Goal: Task Accomplishment & Management: Use online tool/utility

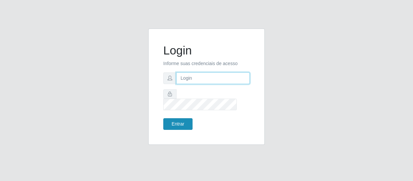
type input "[EMAIL_ADDRESS][DOMAIN_NAME]"
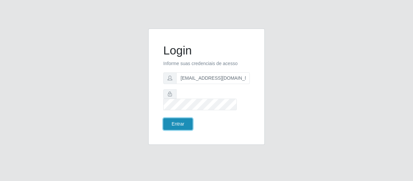
click at [171, 118] on button "Entrar" at bounding box center [177, 124] width 29 height 12
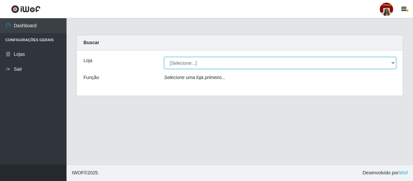
click at [393, 60] on select "[Selecione...] Mar Vermelho - Loja 04" at bounding box center [280, 63] width 232 height 12
select select "251"
click at [164, 57] on select "[Selecione...] Mar Vermelho - Loja 04" at bounding box center [280, 63] width 232 height 12
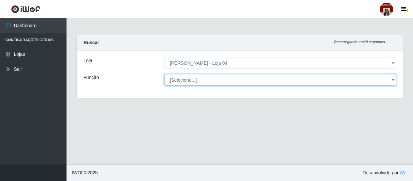
click at [394, 79] on select "[Selecione...] ASG ASG + ASG ++ Auxiliar de Depósito Auxiliar de Depósito + Aux…" at bounding box center [280, 80] width 232 height 12
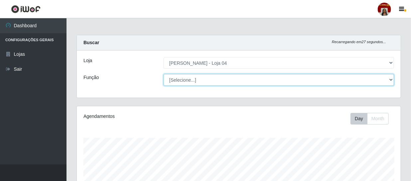
scroll to position [138, 324]
click at [164, 74] on select "[Selecione...] ASG ASG + ASG ++ Auxiliar de Depósito Auxiliar de Depósito + Aux…" at bounding box center [279, 80] width 230 height 12
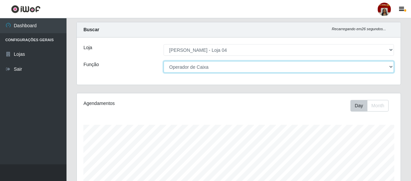
scroll to position [0, 0]
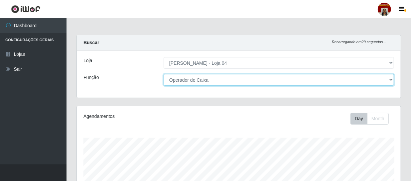
click at [226, 80] on select "[Selecione...] ASG ASG + ASG ++ Auxiliar de Depósito Auxiliar de Depósito + Aux…" at bounding box center [279, 80] width 230 height 12
click at [164, 74] on select "[Selecione...] ASG ASG + ASG ++ Auxiliar de Depósito Auxiliar de Depósito + Aux…" at bounding box center [279, 80] width 230 height 12
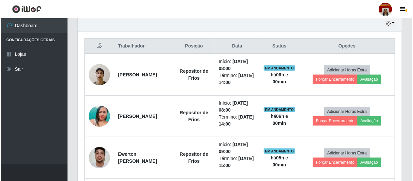
scroll to position [272, 0]
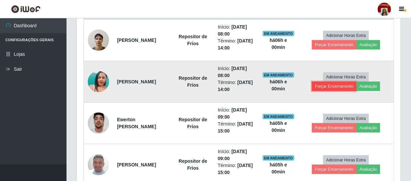
click at [343, 88] on button "Forçar Encerramento" at bounding box center [334, 86] width 45 height 9
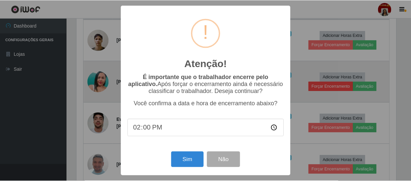
scroll to position [138, 321]
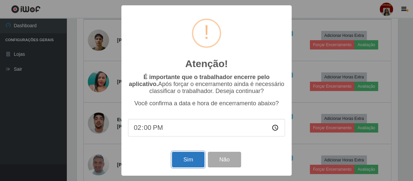
click at [183, 155] on button "Sim" at bounding box center [188, 160] width 32 height 16
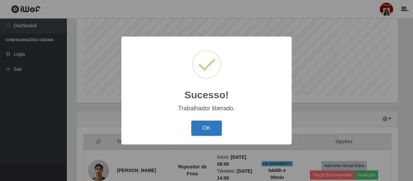
click at [215, 128] on button "OK" at bounding box center [206, 129] width 31 height 16
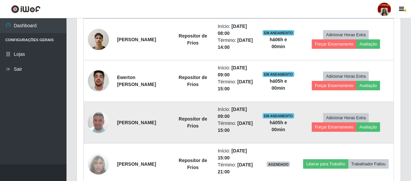
scroll to position [232, 0]
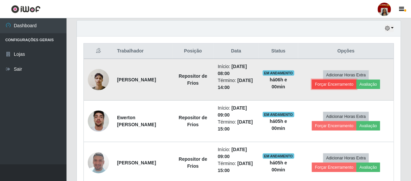
click at [354, 86] on button "Forçar Encerramento" at bounding box center [334, 84] width 45 height 9
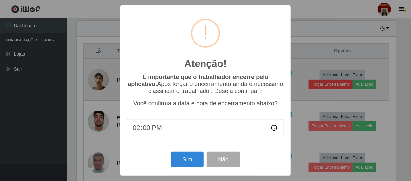
scroll to position [138, 321]
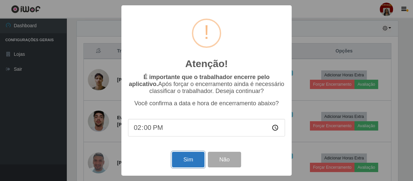
click at [199, 161] on button "Sim" at bounding box center [188, 160] width 32 height 16
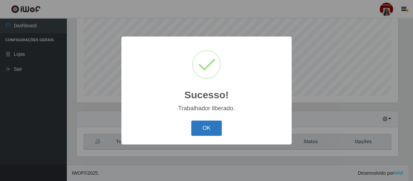
click at [218, 128] on button "OK" at bounding box center [206, 129] width 31 height 16
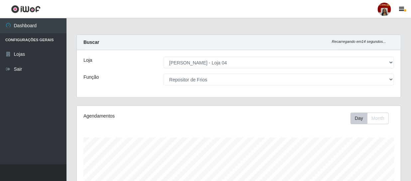
scroll to position [0, 0]
click at [194, 87] on div "Loja [Selecione...] Mar Vermelho - Loja 04 Função [Selecione...] ASG ASG + ASG …" at bounding box center [239, 74] width 324 height 47
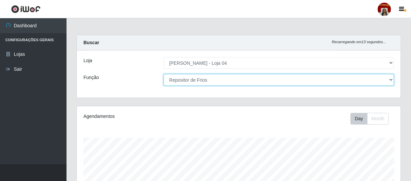
click at [194, 84] on select "[Selecione...] ASG ASG + ASG ++ Auxiliar de Depósito Auxiliar de Depósito + Aux…" at bounding box center [279, 80] width 230 height 12
click at [164, 74] on select "[Selecione...] ASG ASG + ASG ++ Auxiliar de Depósito Auxiliar de Depósito + Aux…" at bounding box center [279, 80] width 230 height 12
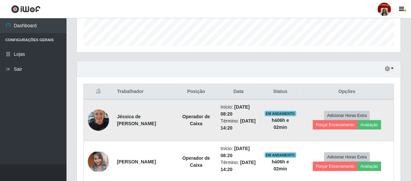
scroll to position [212, 0]
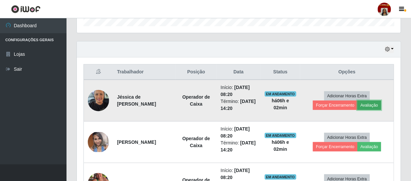
click at [374, 104] on button "Avaliação" at bounding box center [370, 105] width 24 height 9
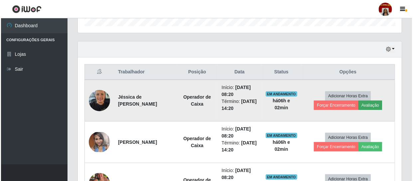
scroll to position [138, 321]
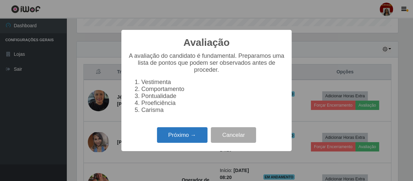
click at [180, 141] on button "Próximo →" at bounding box center [182, 135] width 51 height 16
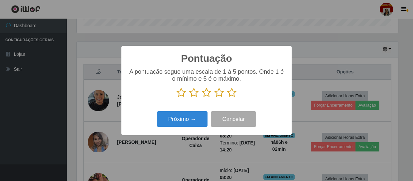
scroll to position [332427, 332243]
click at [231, 94] on icon at bounding box center [231, 93] width 9 height 10
click at [227, 98] on input "radio" at bounding box center [227, 98] width 0 height 0
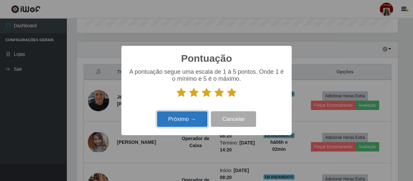
click at [203, 119] on button "Próximo →" at bounding box center [182, 119] width 51 height 16
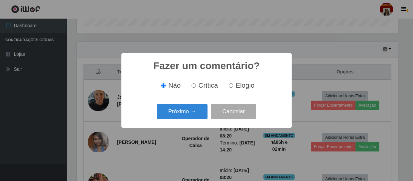
click at [203, 119] on button "Próximo →" at bounding box center [182, 112] width 51 height 16
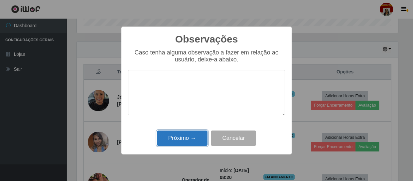
click at [182, 143] on button "Próximo →" at bounding box center [182, 139] width 51 height 16
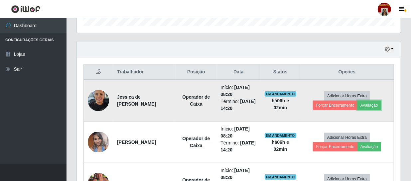
scroll to position [138, 324]
click at [336, 104] on button "Forçar Encerramento" at bounding box center [335, 105] width 45 height 9
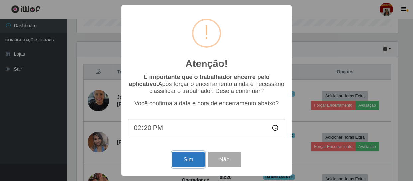
click at [195, 158] on button "Sim" at bounding box center [188, 160] width 32 height 16
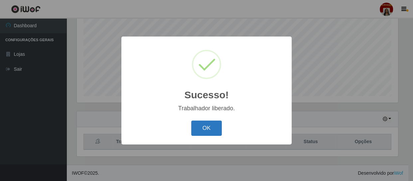
click at [211, 129] on button "OK" at bounding box center [206, 129] width 31 height 16
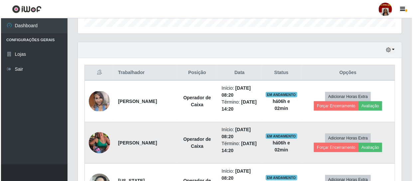
scroll to position [232, 0]
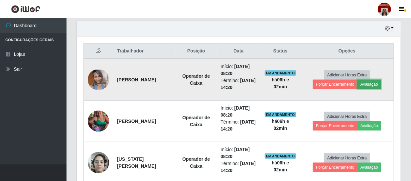
click at [373, 82] on button "Avaliação" at bounding box center [370, 84] width 24 height 9
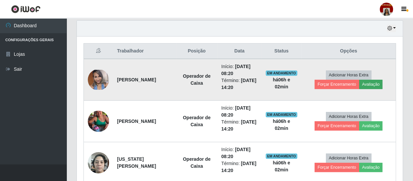
scroll to position [138, 321]
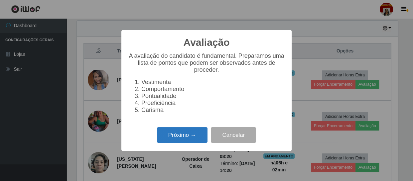
click at [184, 131] on button "Próximo →" at bounding box center [182, 135] width 51 height 16
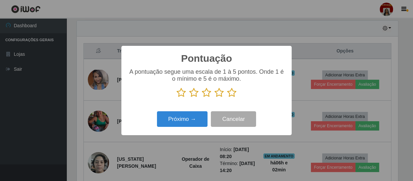
click at [231, 97] on icon at bounding box center [231, 93] width 9 height 10
click at [227, 98] on input "radio" at bounding box center [227, 98] width 0 height 0
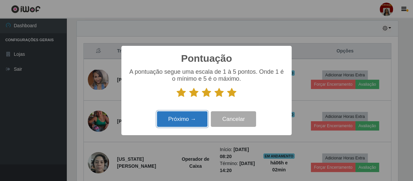
click at [197, 118] on button "Próximo →" at bounding box center [182, 119] width 51 height 16
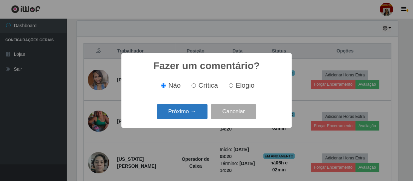
click at [197, 113] on button "Próximo →" at bounding box center [182, 112] width 51 height 16
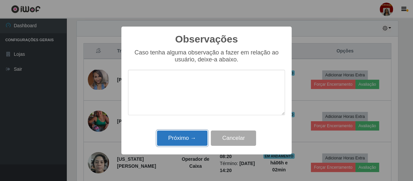
click at [187, 137] on button "Próximo →" at bounding box center [182, 139] width 51 height 16
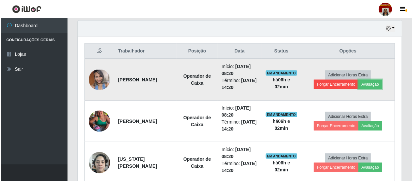
scroll to position [138, 324]
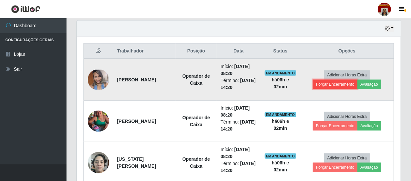
click at [332, 80] on button "Forçar Encerramento" at bounding box center [335, 84] width 45 height 9
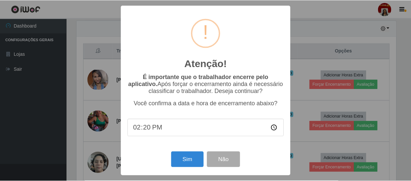
scroll to position [138, 321]
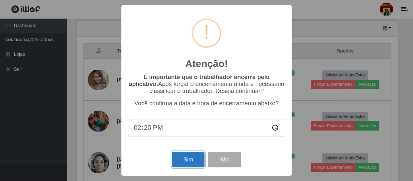
click at [183, 161] on button "Sim" at bounding box center [188, 160] width 32 height 16
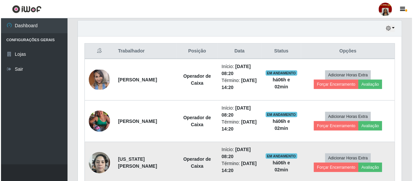
scroll to position [0, 0]
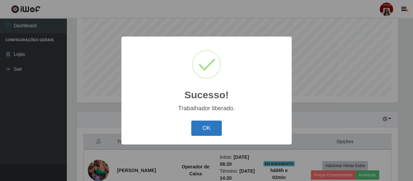
click at [210, 131] on button "OK" at bounding box center [206, 129] width 31 height 16
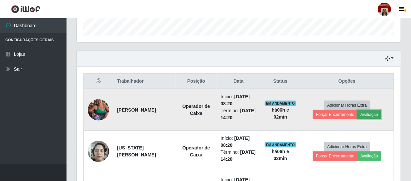
click at [366, 115] on button "Avaliação" at bounding box center [370, 114] width 24 height 9
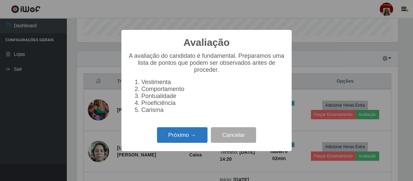
click at [176, 143] on button "Próximo →" at bounding box center [182, 135] width 51 height 16
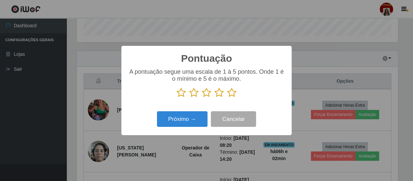
click at [235, 93] on icon at bounding box center [231, 93] width 9 height 10
click at [227, 98] on input "radio" at bounding box center [227, 98] width 0 height 0
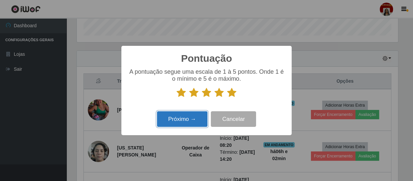
click at [190, 121] on button "Próximo →" at bounding box center [182, 119] width 51 height 16
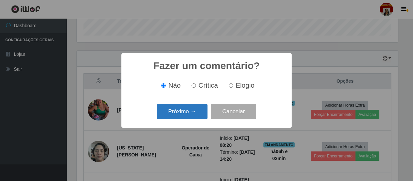
click at [190, 116] on button "Próximo →" at bounding box center [182, 112] width 51 height 16
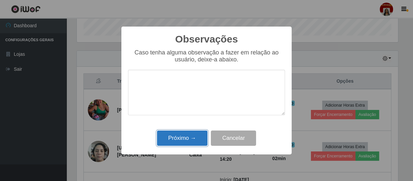
click at [184, 141] on button "Próximo →" at bounding box center [182, 139] width 51 height 16
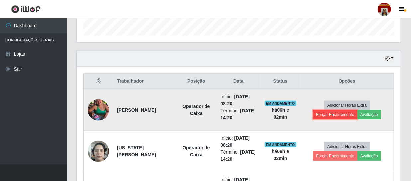
click at [332, 116] on button "Forçar Encerramento" at bounding box center [335, 114] width 45 height 9
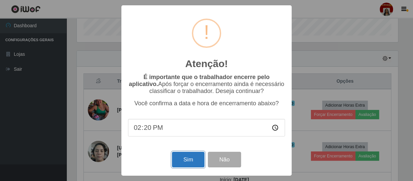
click at [188, 160] on button "Sim" at bounding box center [188, 160] width 32 height 16
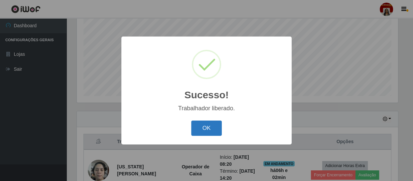
click at [207, 131] on button "OK" at bounding box center [206, 129] width 31 height 16
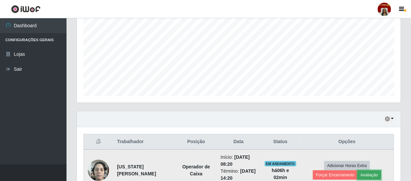
click at [372, 176] on button "Avaliação" at bounding box center [370, 175] width 24 height 9
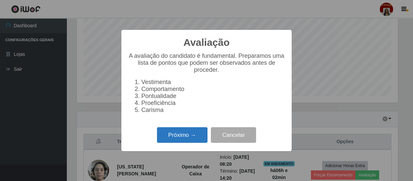
click at [203, 142] on button "Próximo →" at bounding box center [182, 135] width 51 height 16
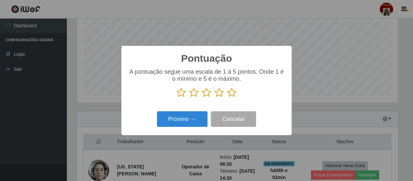
click at [231, 93] on icon at bounding box center [231, 93] width 9 height 10
click at [227, 98] on input "radio" at bounding box center [227, 98] width 0 height 0
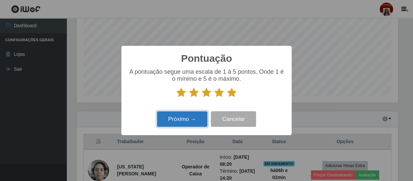
click at [195, 116] on button "Próximo →" at bounding box center [182, 119] width 51 height 16
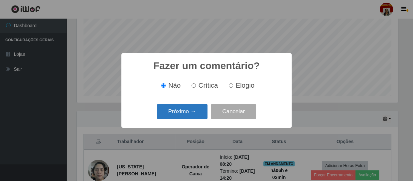
click at [195, 116] on button "Próximo →" at bounding box center [182, 112] width 51 height 16
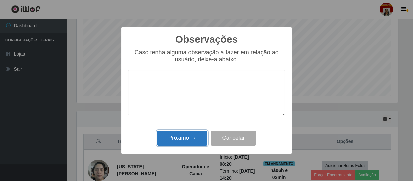
click at [184, 138] on button "Próximo →" at bounding box center [182, 139] width 51 height 16
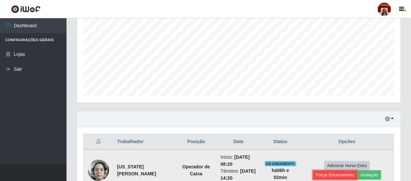
click at [330, 174] on button "Forçar Encerramento" at bounding box center [335, 175] width 45 height 9
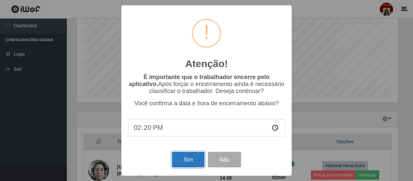
click at [180, 162] on button "Sim" at bounding box center [188, 160] width 32 height 16
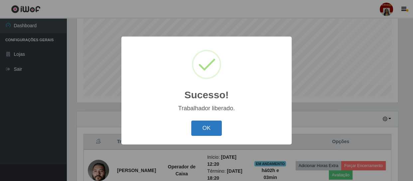
click at [212, 124] on button "OK" at bounding box center [206, 129] width 31 height 16
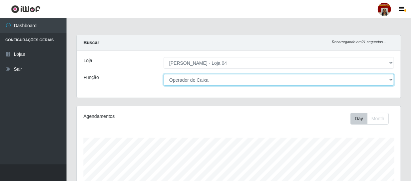
click at [208, 80] on select "[Selecione...] ASG ASG + ASG ++ Auxiliar de Depósito Auxiliar de Depósito + Aux…" at bounding box center [279, 80] width 230 height 12
click at [164, 74] on select "[Selecione...] ASG ASG + ASG ++ Auxiliar de Depósito Auxiliar de Depósito + Aux…" at bounding box center [279, 80] width 230 height 12
click at [228, 78] on select "[Selecione...] ASG ASG + ASG ++ Auxiliar de Depósito Auxiliar de Depósito + Aux…" at bounding box center [279, 80] width 230 height 12
select select "24"
click at [164, 74] on select "[Selecione...] ASG ASG + ASG ++ Auxiliar de Depósito Auxiliar de Depósito + Aux…" at bounding box center [279, 80] width 230 height 12
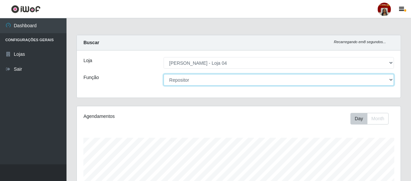
click at [241, 79] on select "[Selecione...] ASG ASG + ASG ++ Auxiliar de Depósito Auxiliar de Depósito + Aux…" at bounding box center [279, 80] width 230 height 12
